Goal: Use online tool/utility: Utilize a website feature to perform a specific function

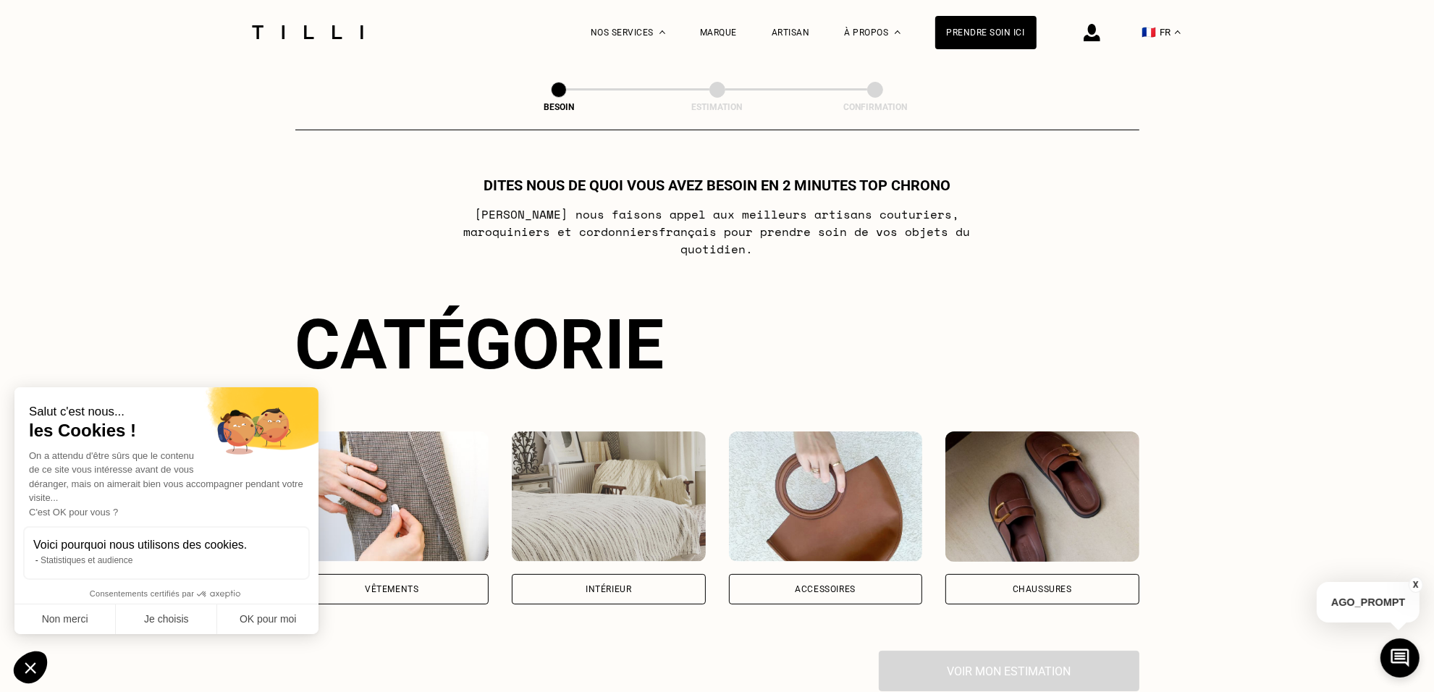
click at [418, 585] on div "Vêtements" at bounding box center [392, 589] width 54 height 9
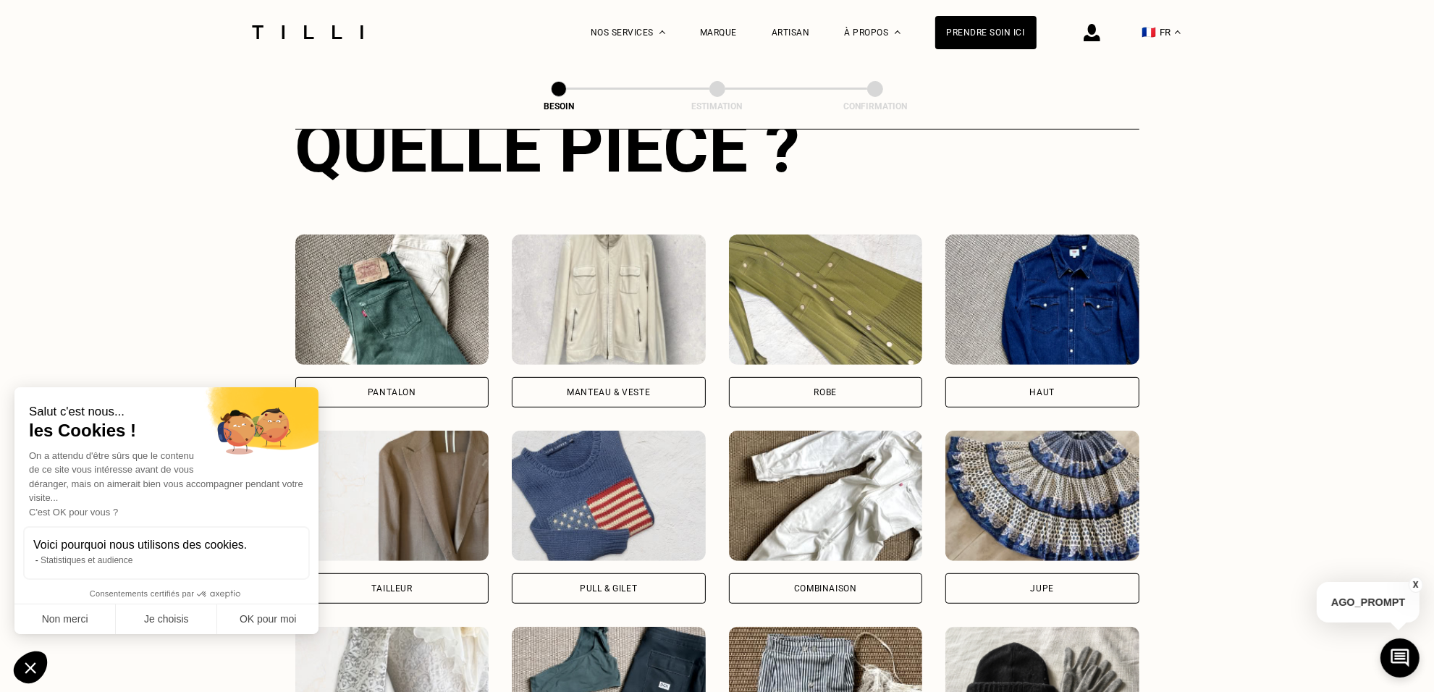
scroll to position [680, 0]
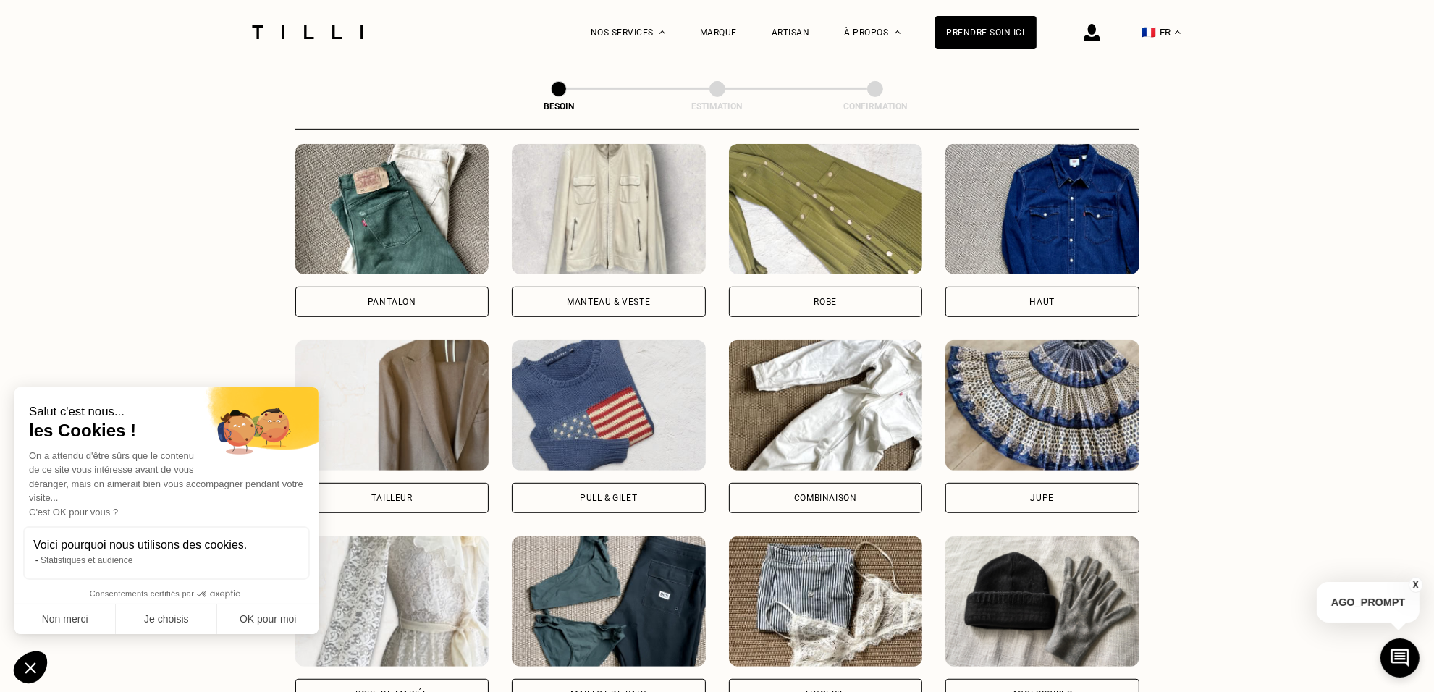
click at [425, 483] on div "Tailleur" at bounding box center [392, 498] width 194 height 30
select select "FR"
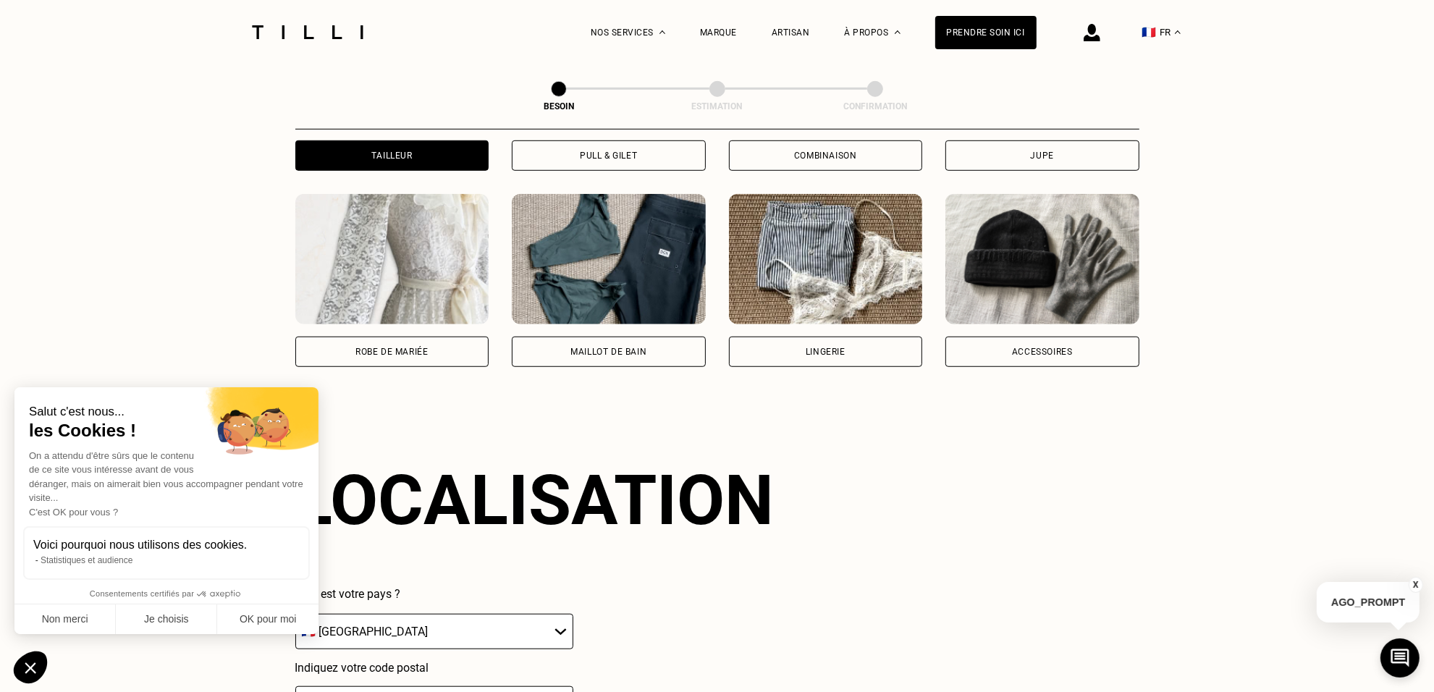
scroll to position [1261, 0]
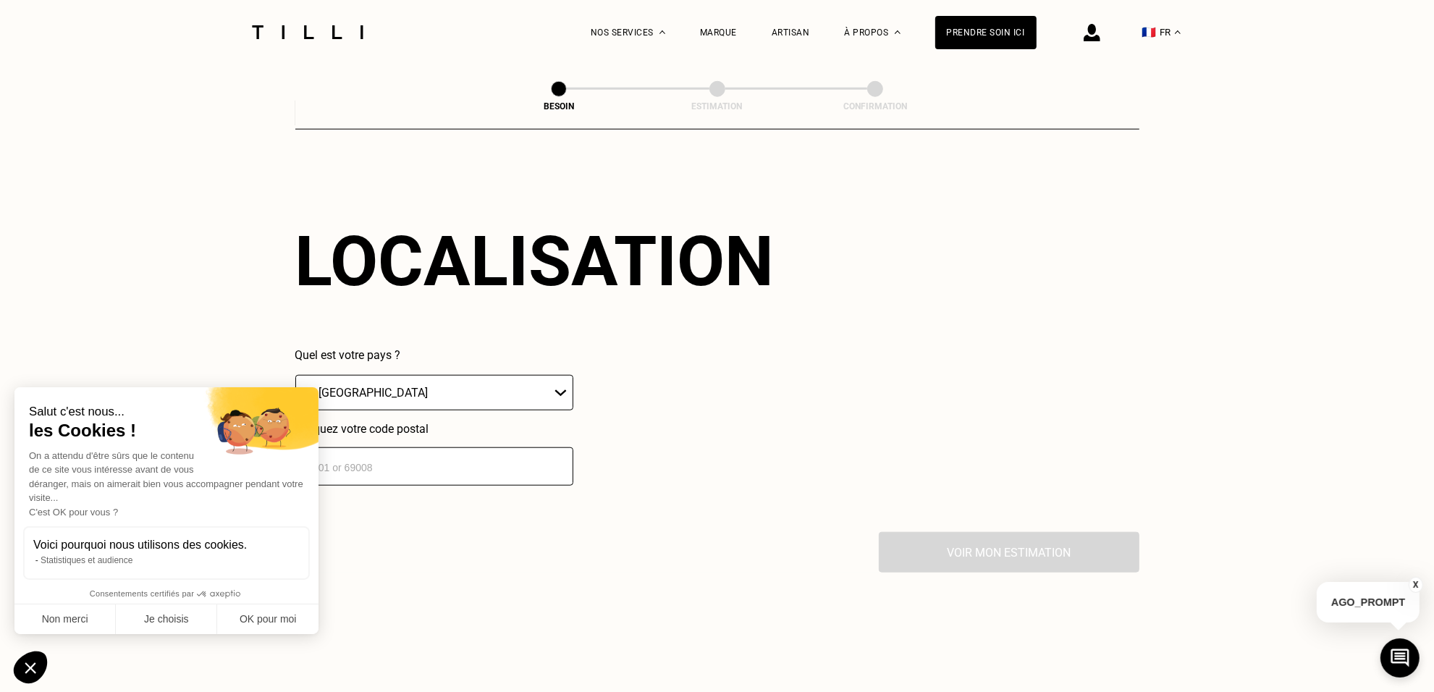
click at [418, 381] on select "🇩🇪 [GEOGRAPHIC_DATA] 🇦🇹 [GEOGRAPHIC_DATA] 🇧🇪 [GEOGRAPHIC_DATA] 🇧🇬 Bulgarie 🇨🇾 C…" at bounding box center [434, 392] width 278 height 35
click at [417, 381] on select "🇩🇪 [GEOGRAPHIC_DATA] 🇦🇹 [GEOGRAPHIC_DATA] 🇧🇪 [GEOGRAPHIC_DATA] 🇧🇬 Bulgarie 🇨🇾 C…" at bounding box center [434, 392] width 278 height 35
click at [416, 449] on input "number" at bounding box center [434, 466] width 278 height 38
click at [26, 662] on icon "Fermer le widget sans consentement" at bounding box center [30, 666] width 37 height 35
click at [334, 447] on input "number" at bounding box center [434, 466] width 278 height 38
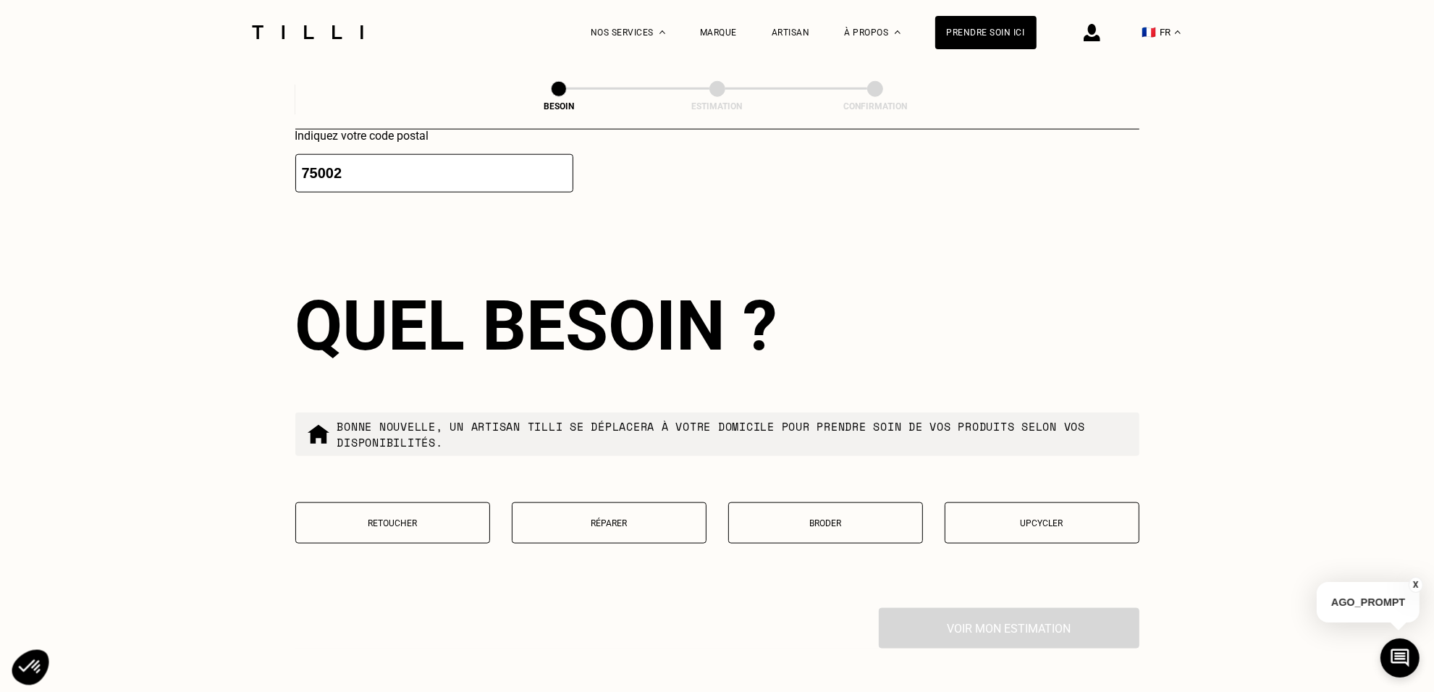
scroll to position [1621, 0]
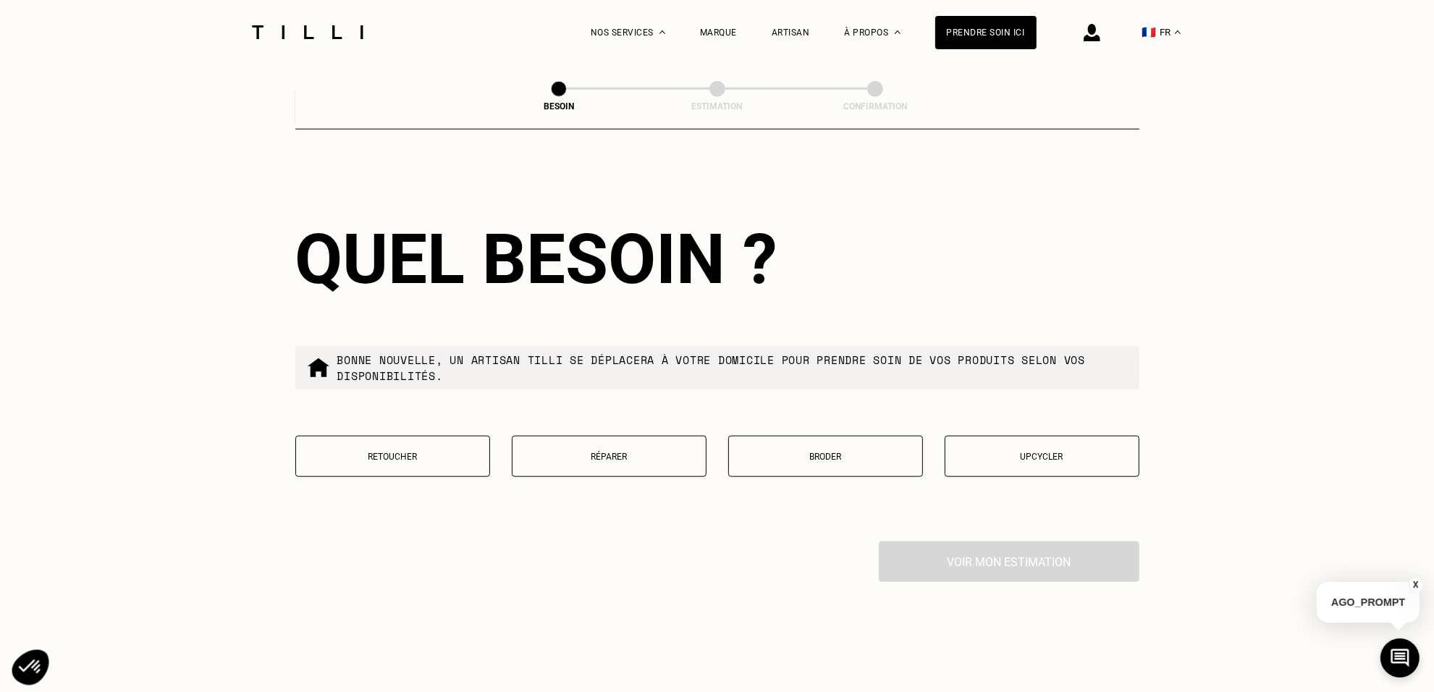
type input "75002"
click at [380, 454] on button "Retoucher" at bounding box center [392, 456] width 195 height 41
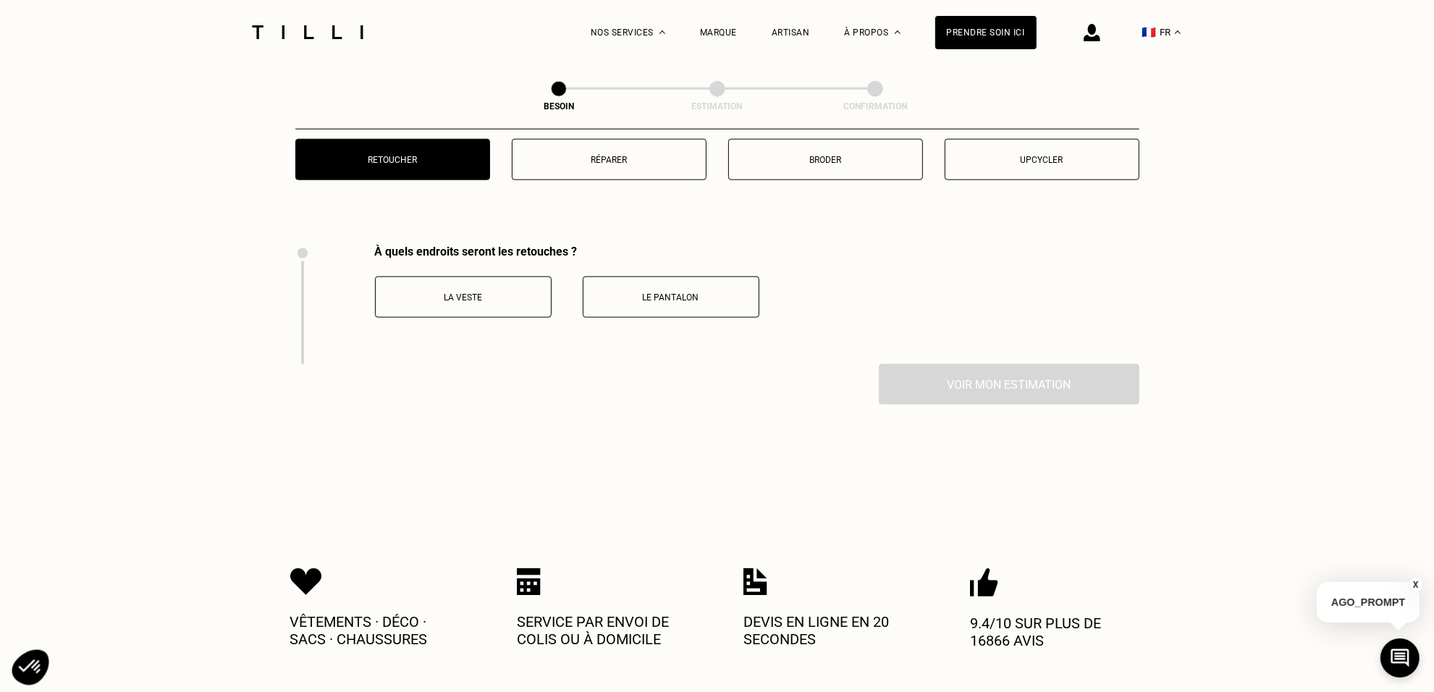
scroll to position [1991, 0]
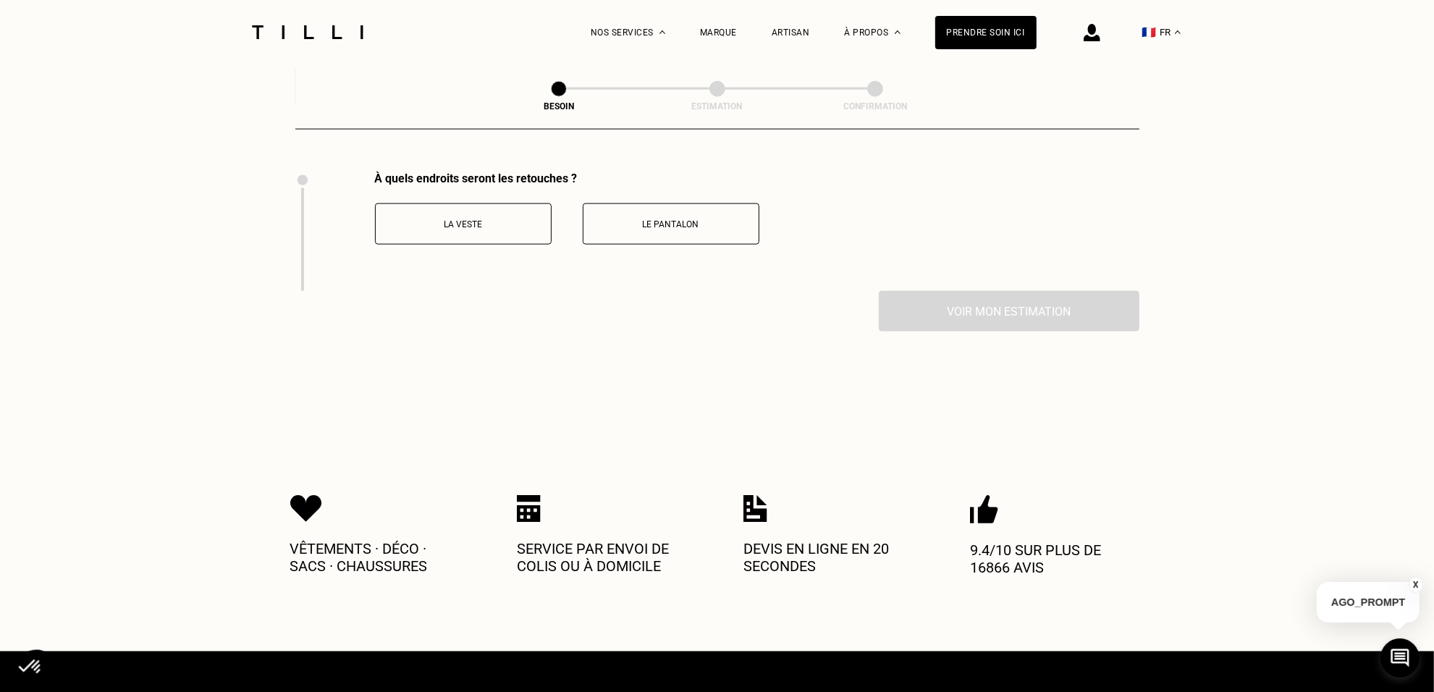
click at [664, 219] on p "Le pantalon" at bounding box center [670, 224] width 161 height 10
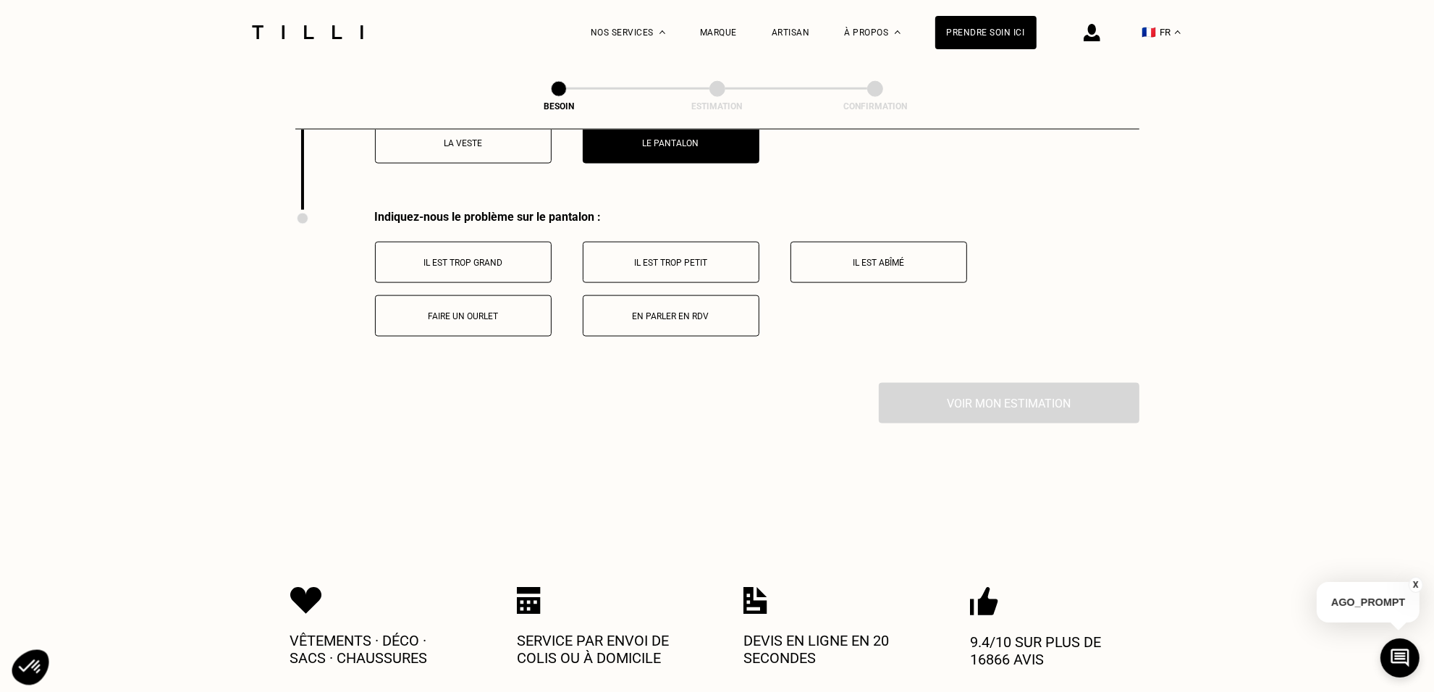
scroll to position [2110, 0]
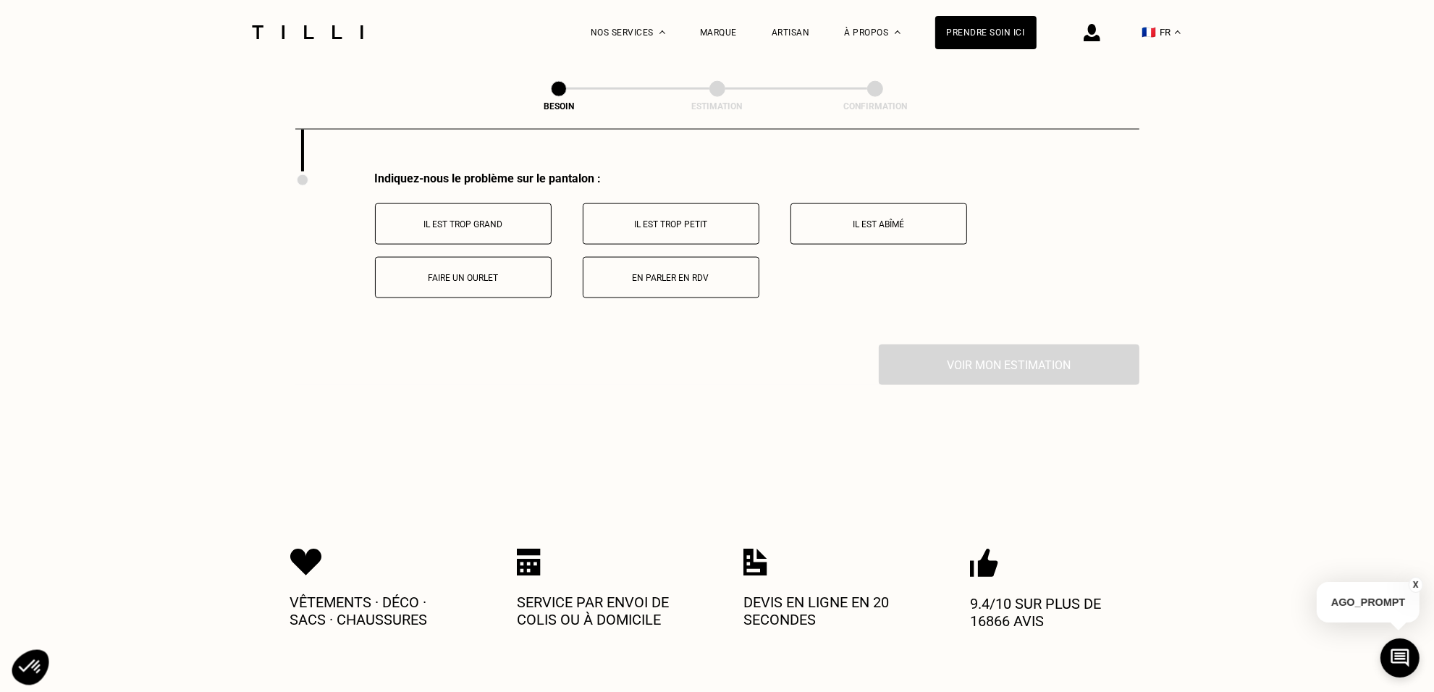
click at [483, 219] on p "Il est trop grand" at bounding box center [463, 224] width 161 height 10
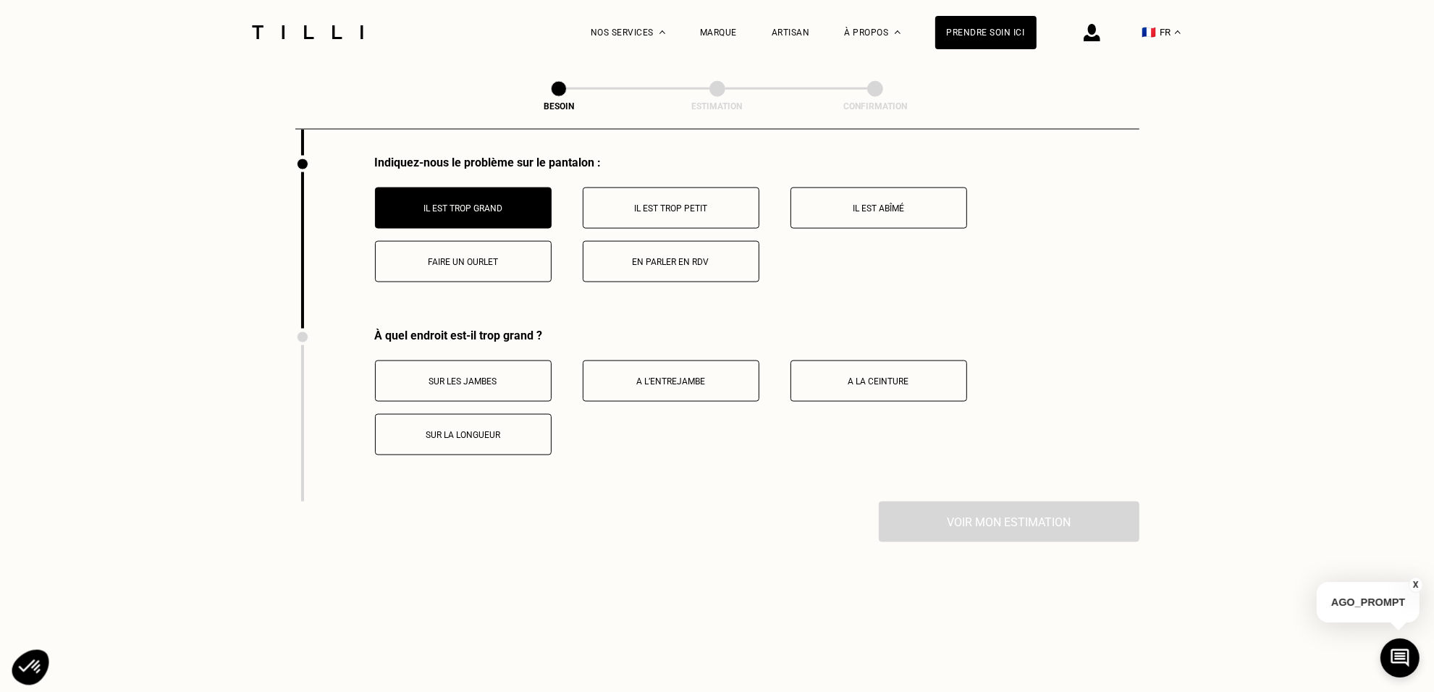
scroll to position [2283, 0]
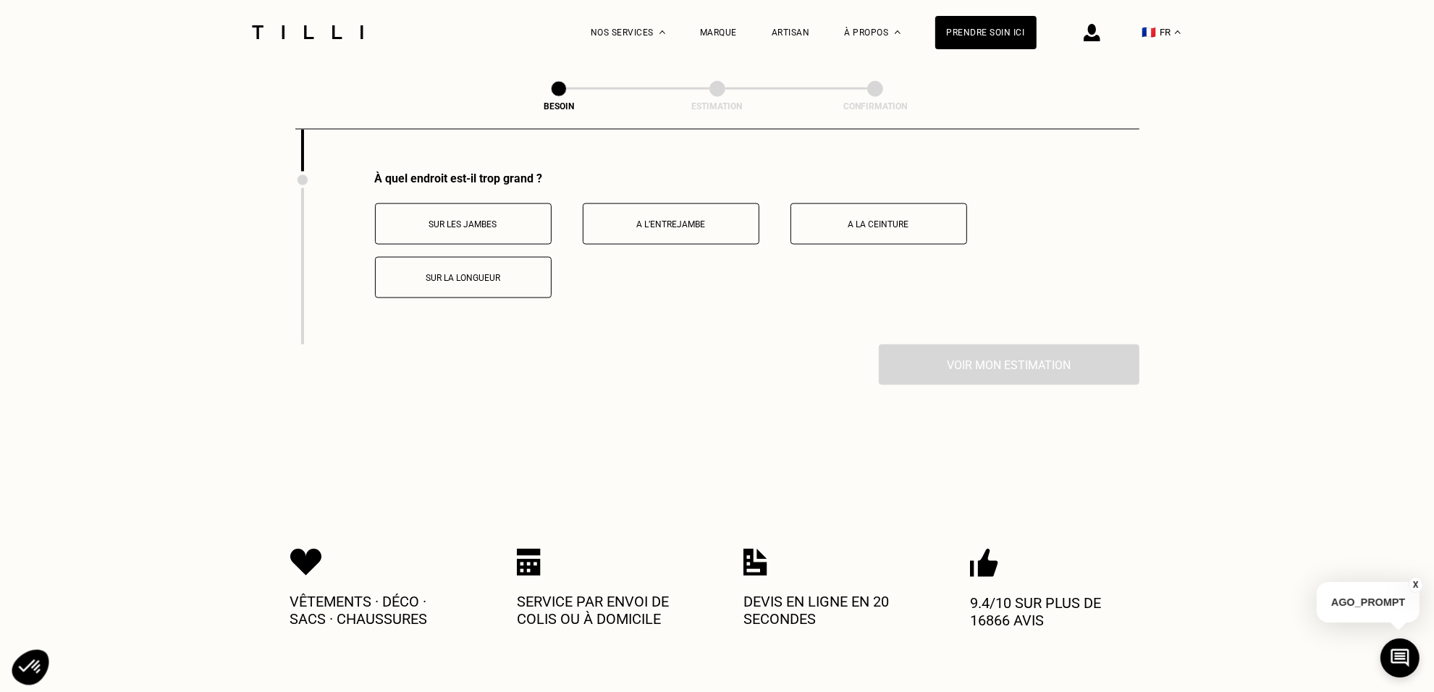
click at [884, 219] on button "A la ceinture" at bounding box center [878, 223] width 177 height 41
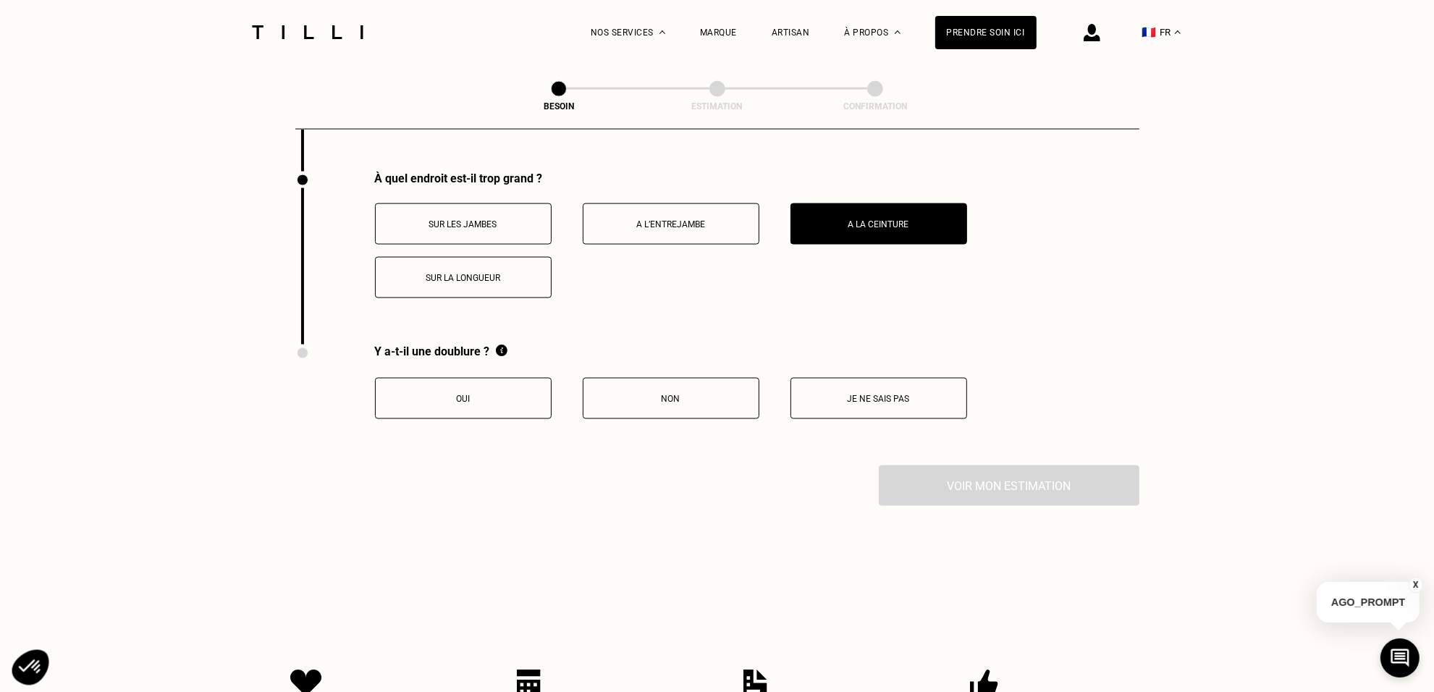
click at [434, 273] on p "Sur la longueur" at bounding box center [463, 278] width 161 height 10
click at [468, 394] on button "Oui" at bounding box center [463, 398] width 177 height 41
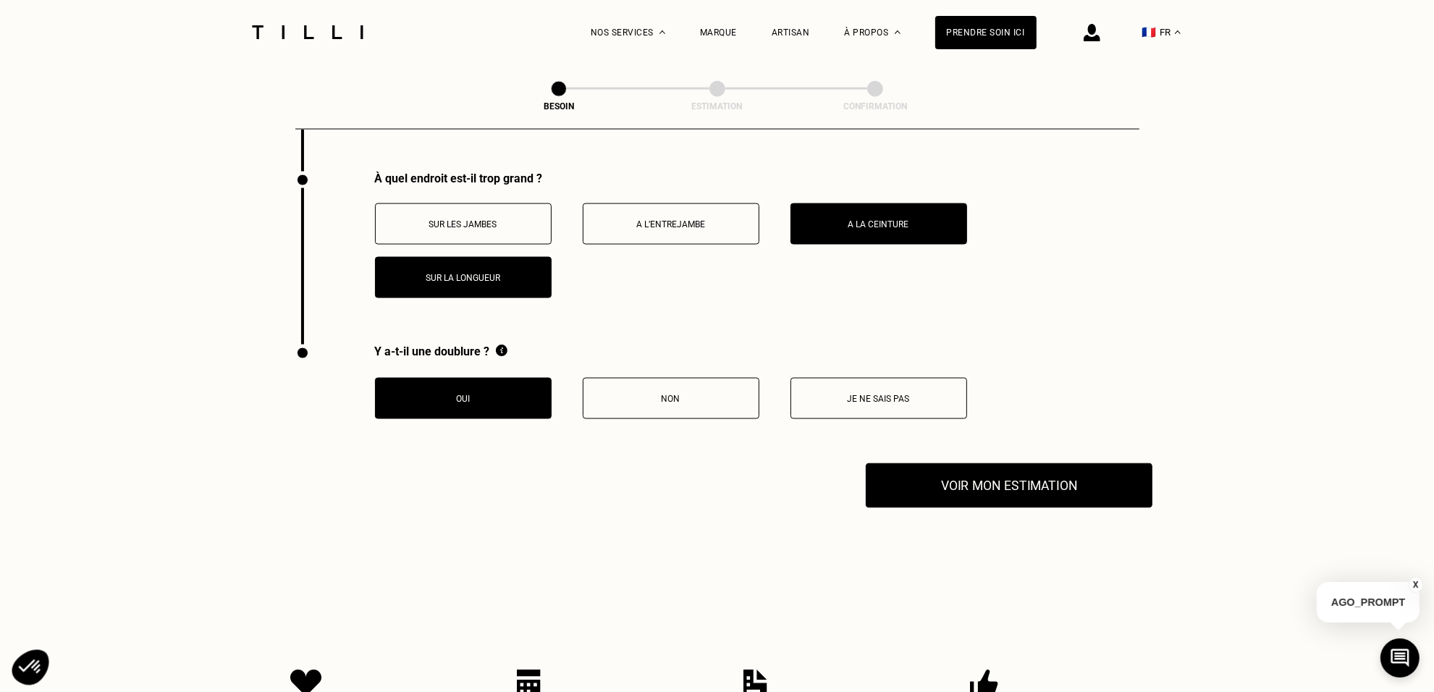
click at [982, 473] on button "Voir mon estimation" at bounding box center [1008, 485] width 287 height 45
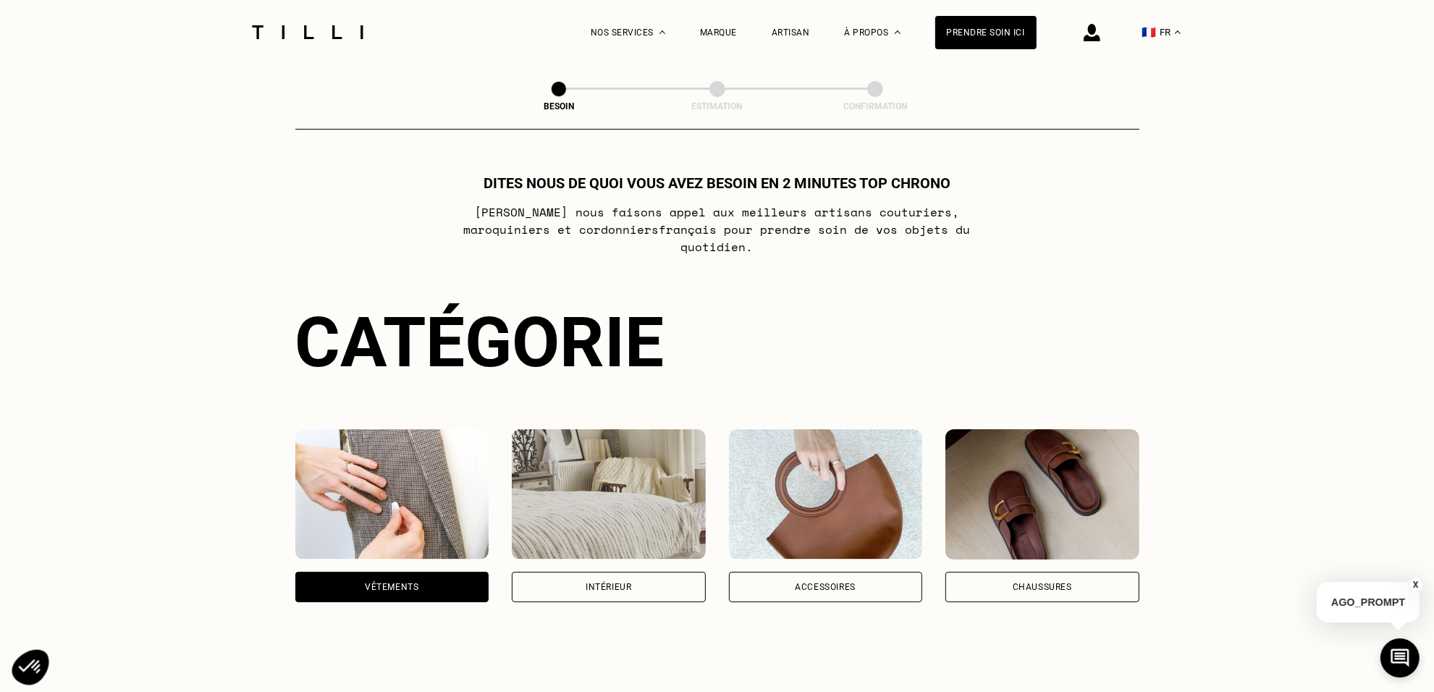
scroll to position [0, 0]
